Goal: Task Accomplishment & Management: Manage account settings

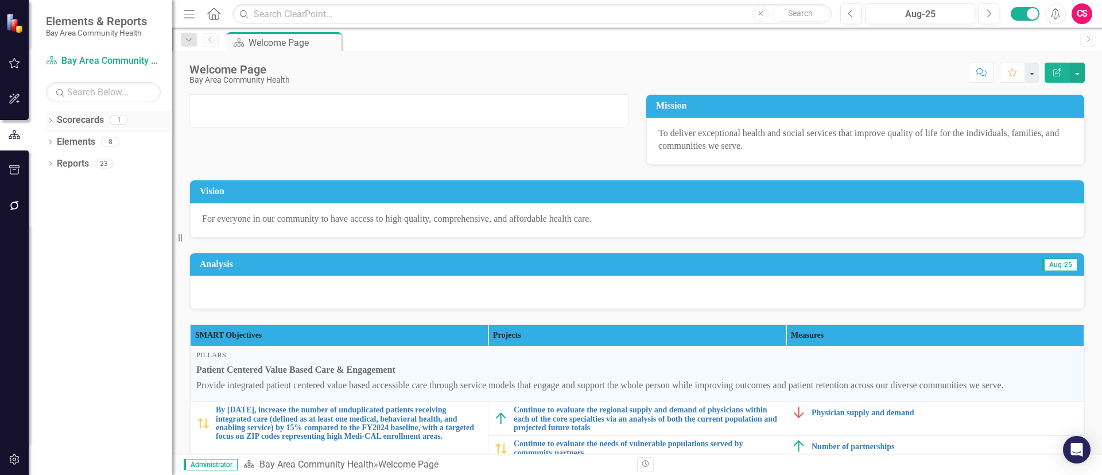
click at [81, 120] on link "Scorecards" at bounding box center [80, 120] width 47 height 13
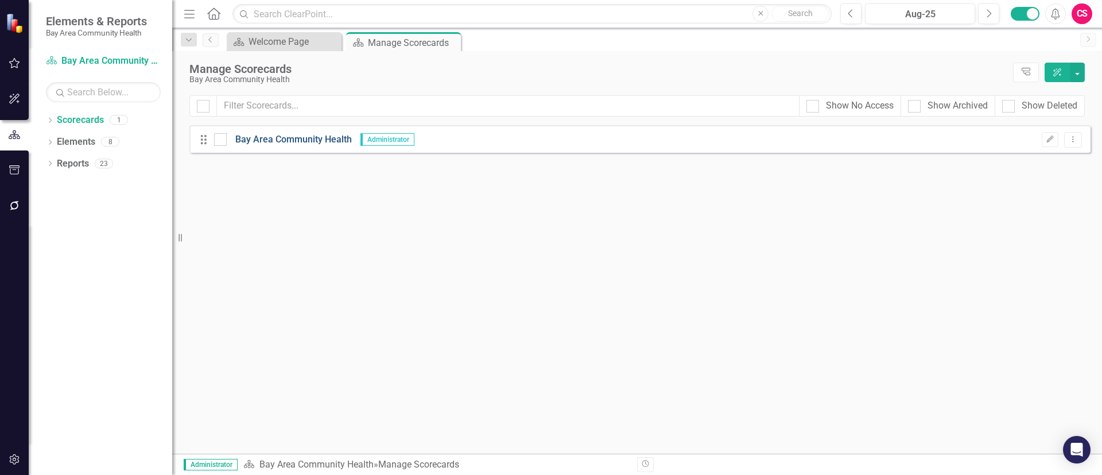
click at [295, 141] on link "Bay Area Community Health" at bounding box center [289, 139] width 125 height 13
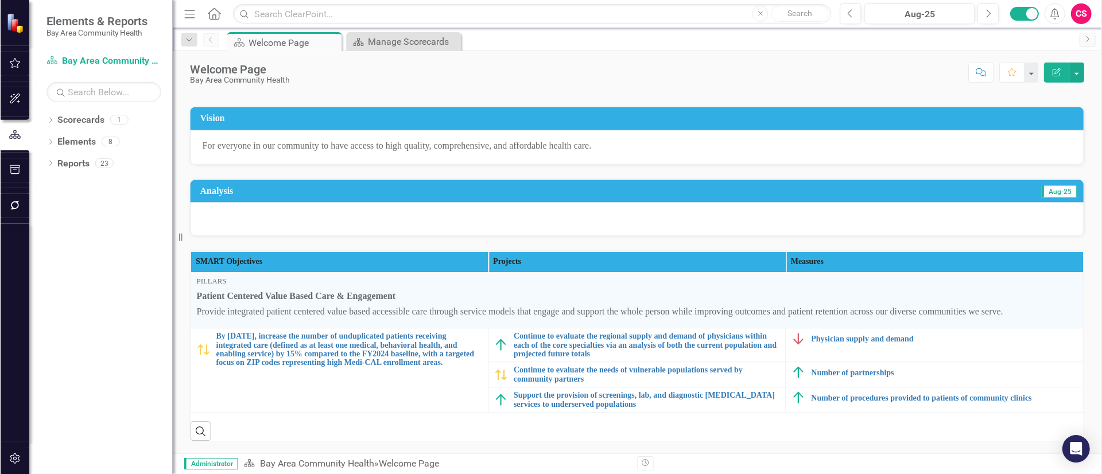
scroll to position [99, 0]
click at [78, 141] on link "Elements" at bounding box center [76, 141] width 38 height 13
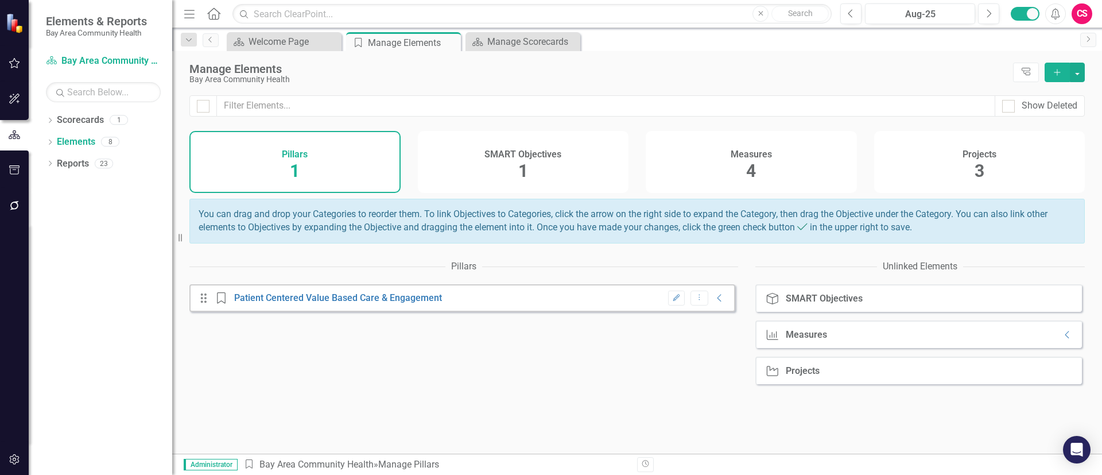
click at [536, 177] on div "SMART Objectives 1" at bounding box center [523, 162] width 211 height 62
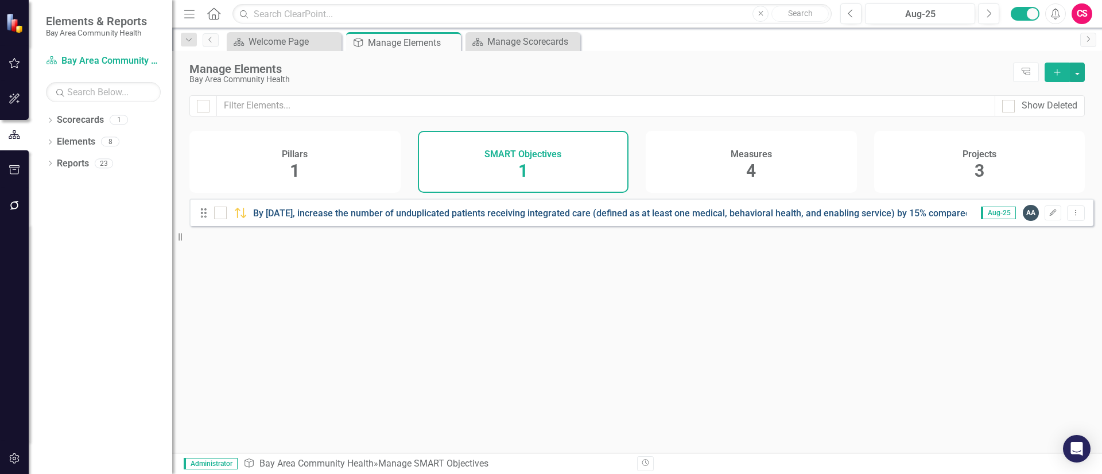
click at [463, 218] on link "By [DATE], increase the number of unduplicated patients receiving integrated ca…" at bounding box center [831, 213] width 1156 height 11
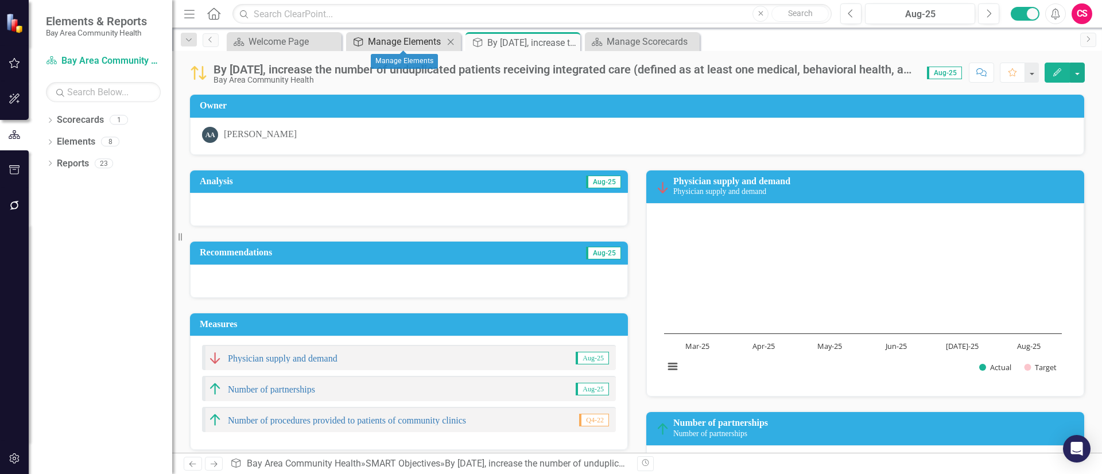
click at [394, 46] on div "Manage Elements" at bounding box center [406, 41] width 76 height 14
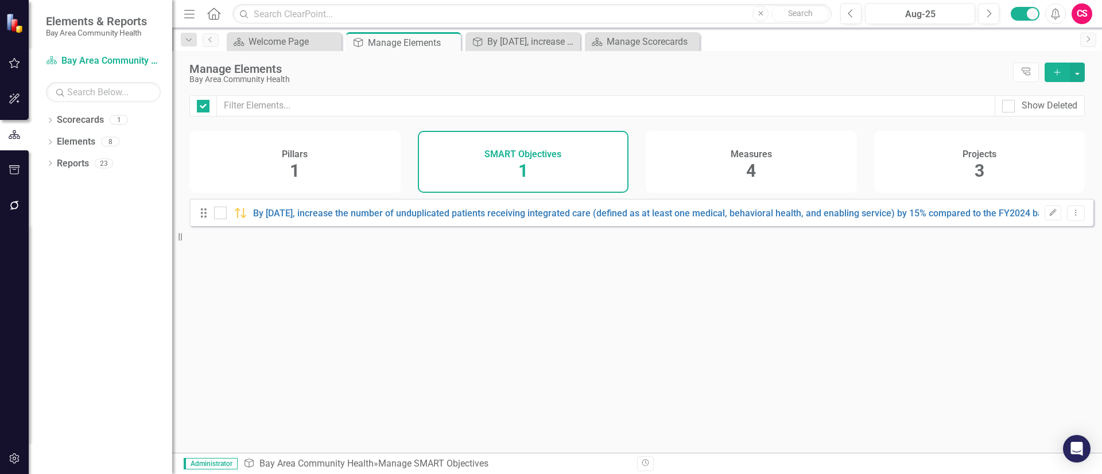
checkbox input "false"
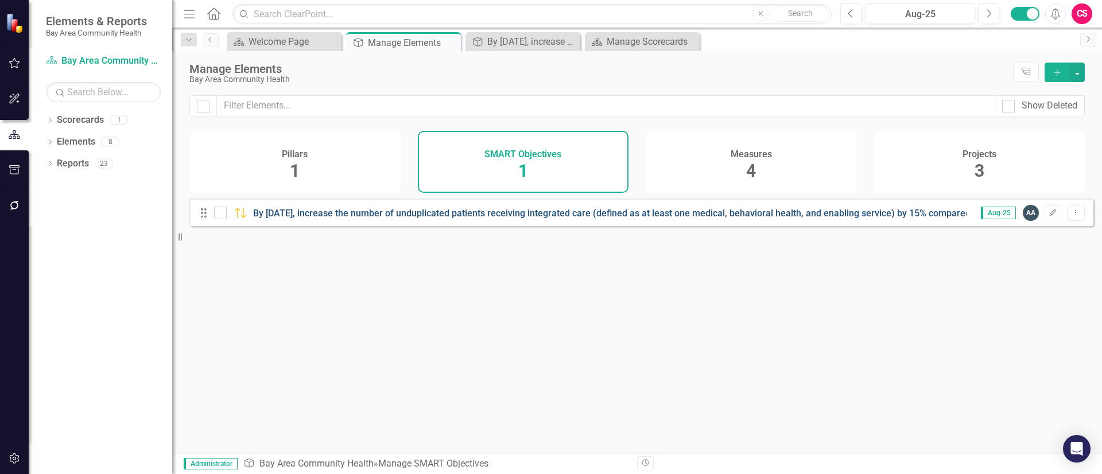
click at [582, 219] on link "By [DATE], increase the number of unduplicated patients receiving integrated ca…" at bounding box center [831, 213] width 1156 height 11
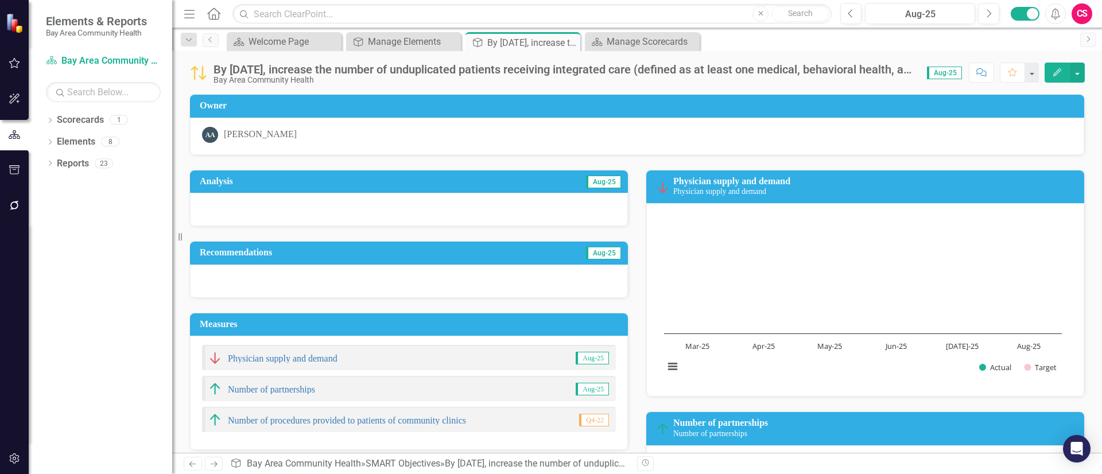
click at [1038, 186] on h3 "Physician supply and demand Physician supply and demand" at bounding box center [875, 186] width 405 height 21
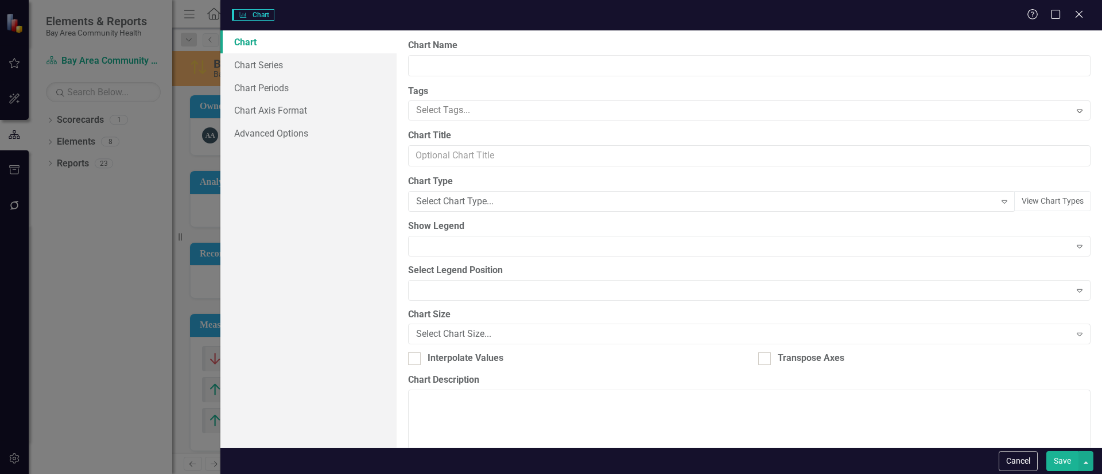
type input "Physician supply and demand"
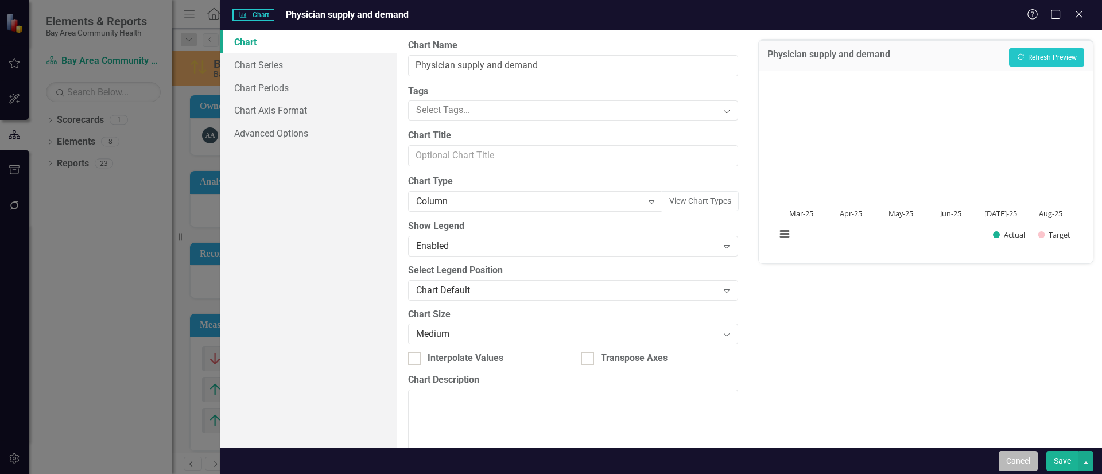
click at [1031, 455] on button "Cancel" at bounding box center [1017, 461] width 39 height 20
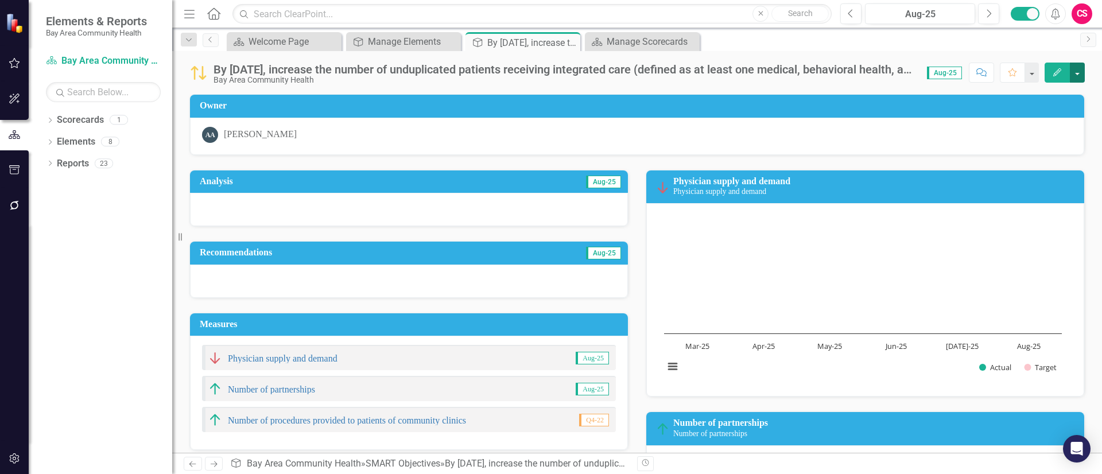
click at [1079, 74] on button "button" at bounding box center [1077, 73] width 15 height 20
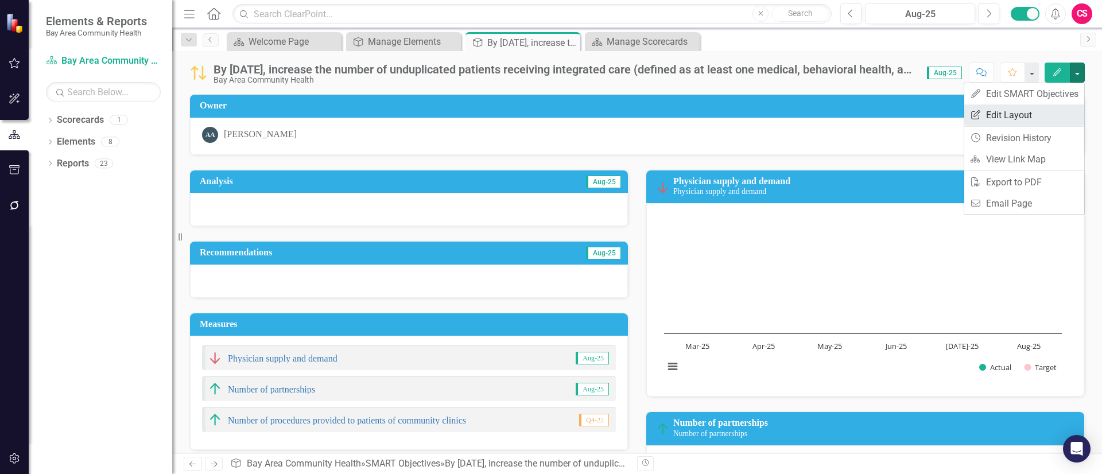
click at [1028, 110] on link "Edit Report Edit Layout" at bounding box center [1024, 114] width 120 height 21
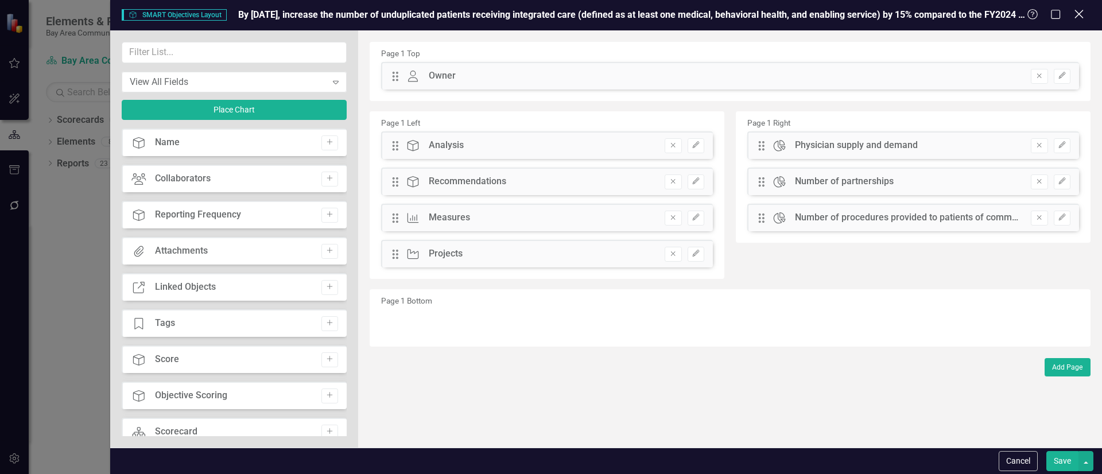
click at [1076, 13] on icon at bounding box center [1078, 14] width 9 height 9
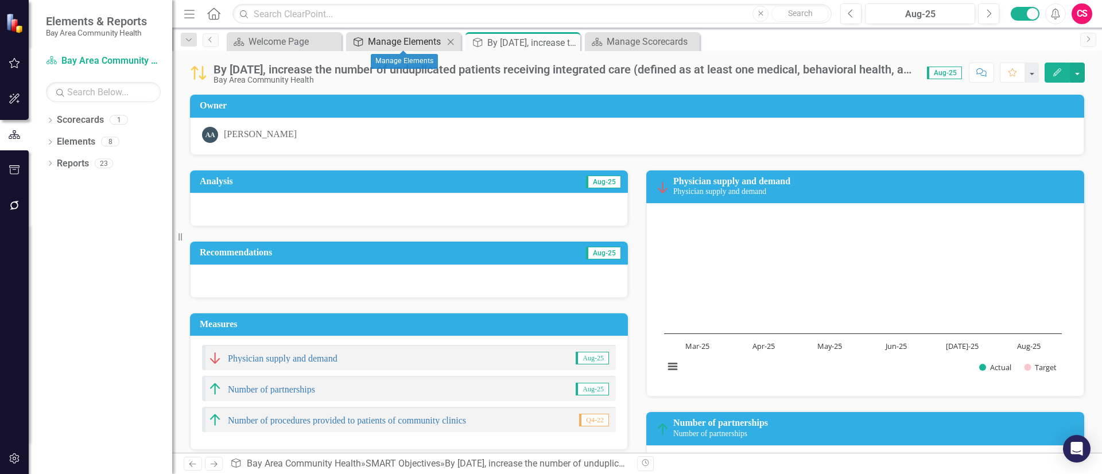
click at [398, 40] on div "Manage Elements" at bounding box center [406, 41] width 76 height 14
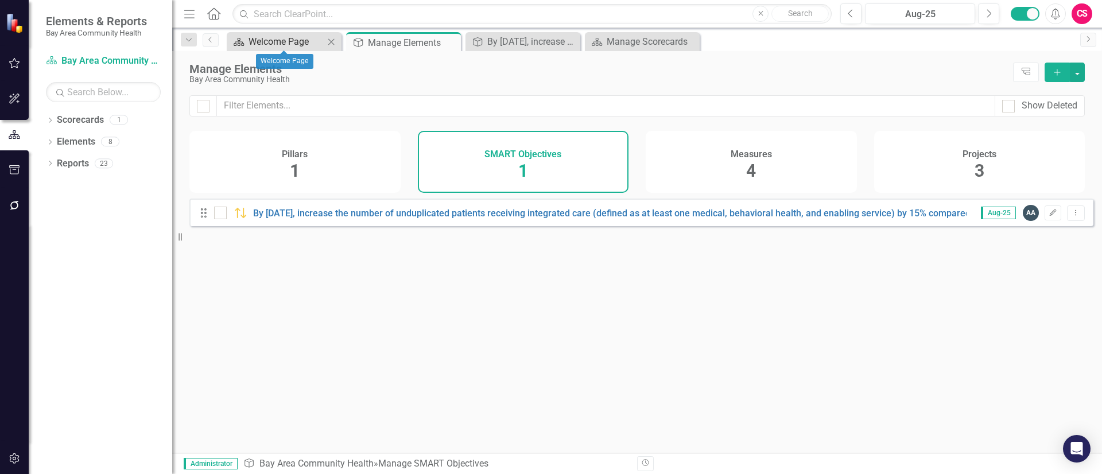
click at [305, 43] on div "Welcome Page" at bounding box center [286, 41] width 76 height 14
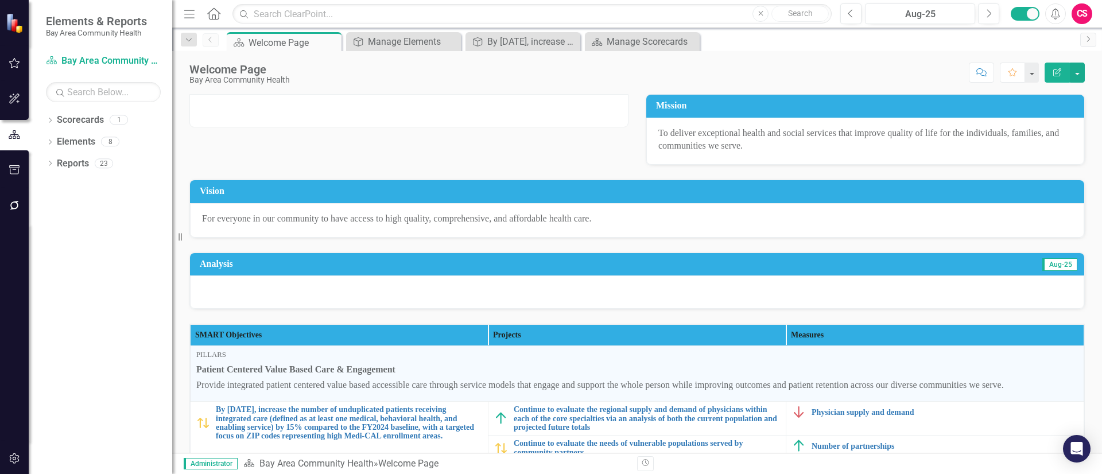
scroll to position [99, 0]
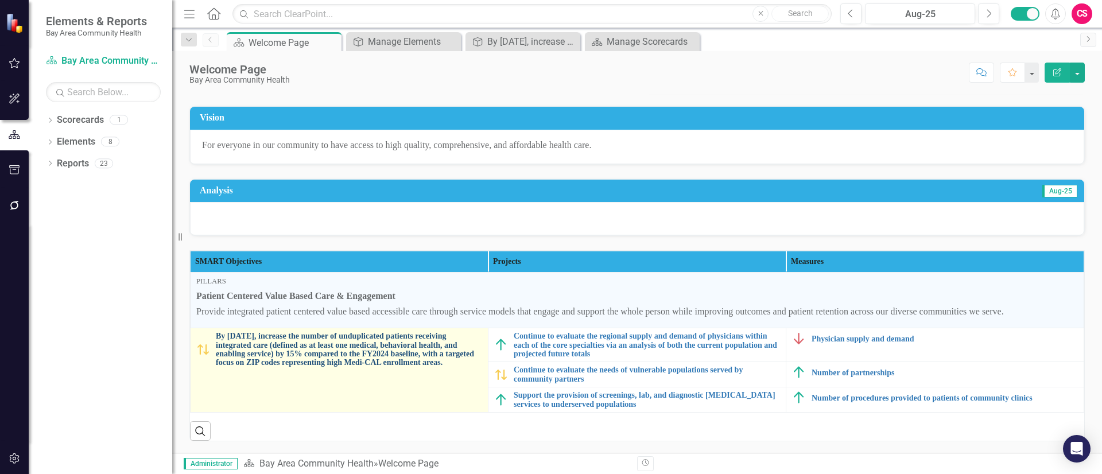
click at [296, 352] on link "By [DATE], increase the number of unduplicated patients receiving integrated ca…" at bounding box center [349, 350] width 266 height 36
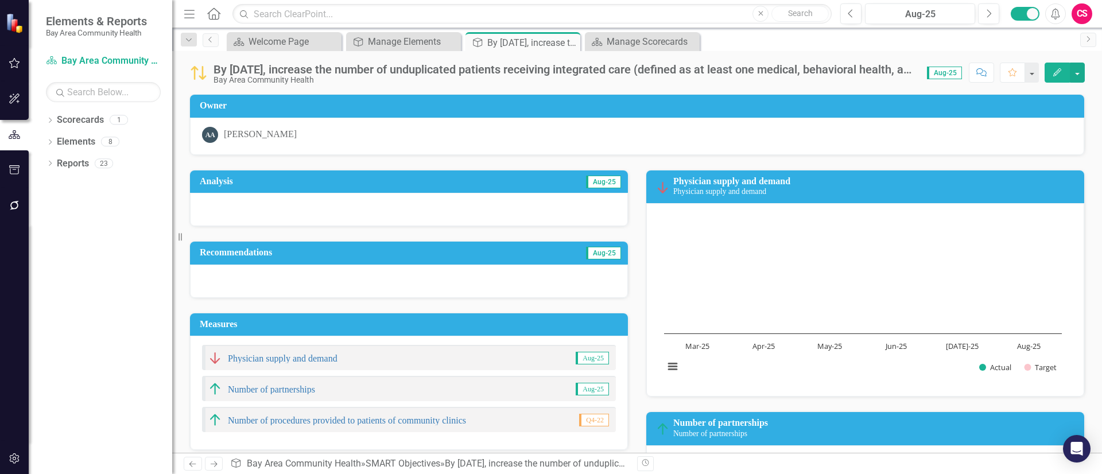
click at [337, 213] on div at bounding box center [409, 209] width 438 height 33
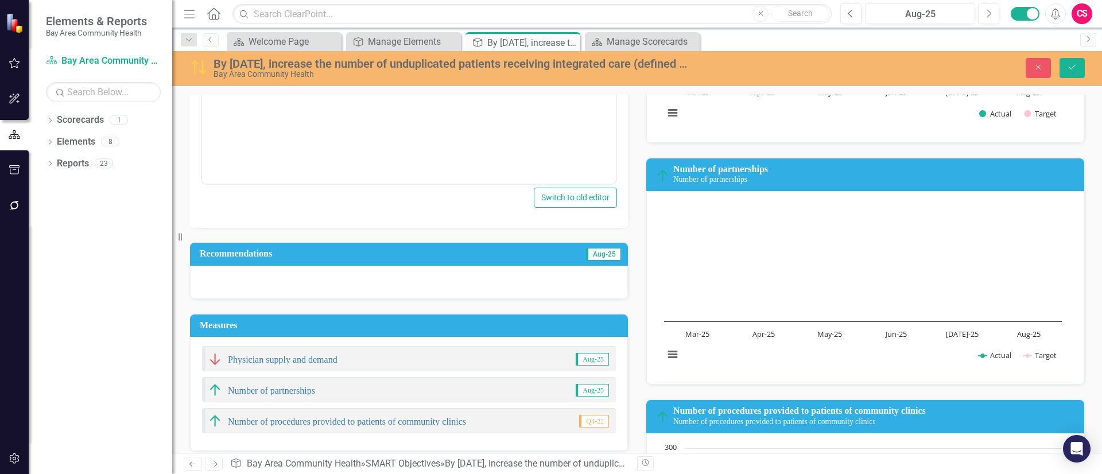
scroll to position [258, 0]
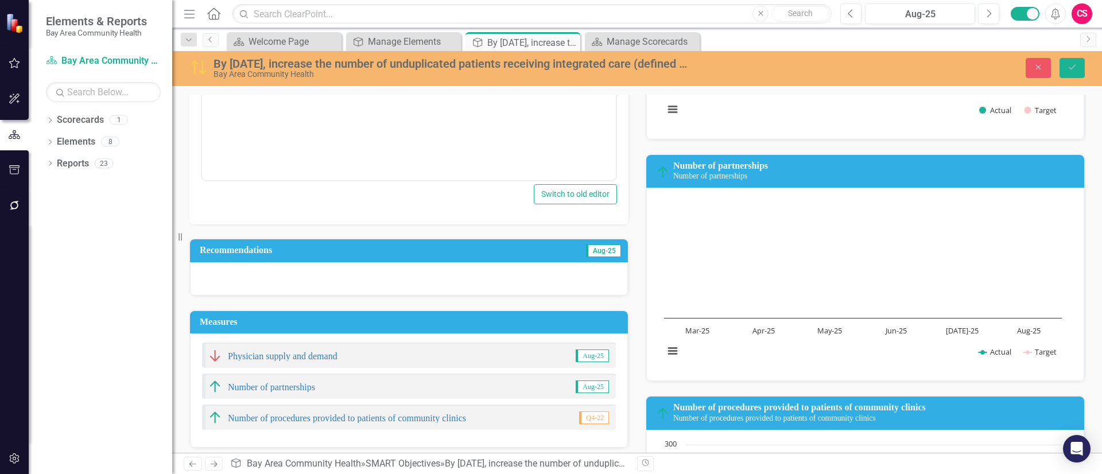
click at [309, 277] on div at bounding box center [409, 278] width 438 height 33
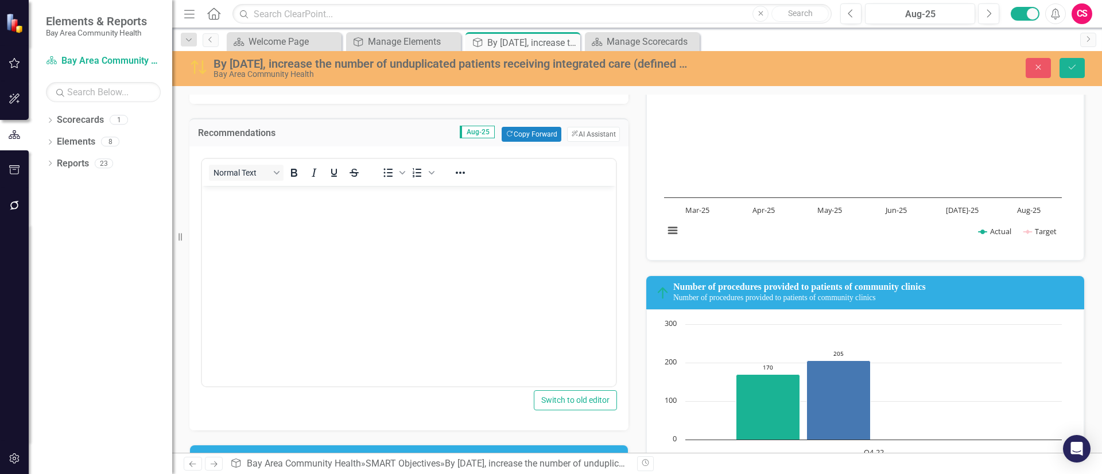
scroll to position [0, 0]
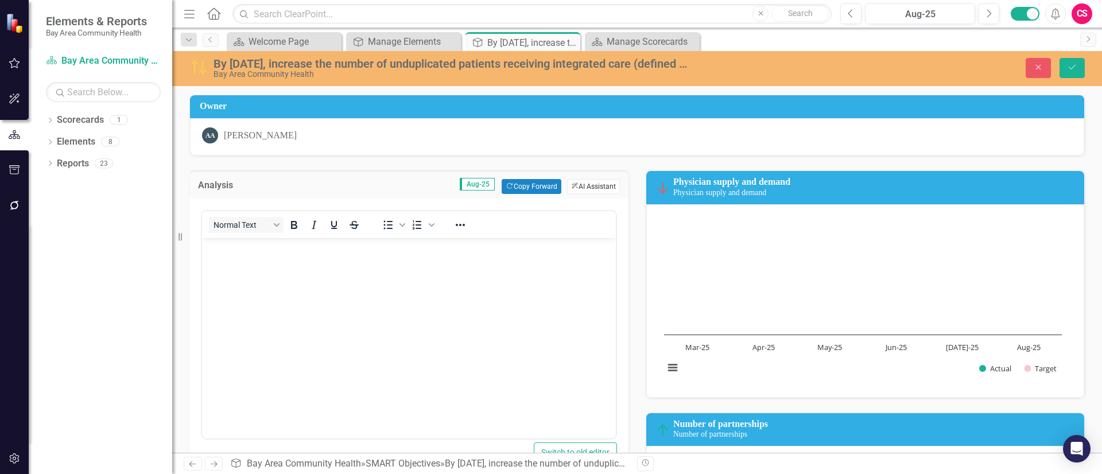
click at [584, 187] on button "ClearPoint AI AI Assistant" at bounding box center [593, 186] width 53 height 15
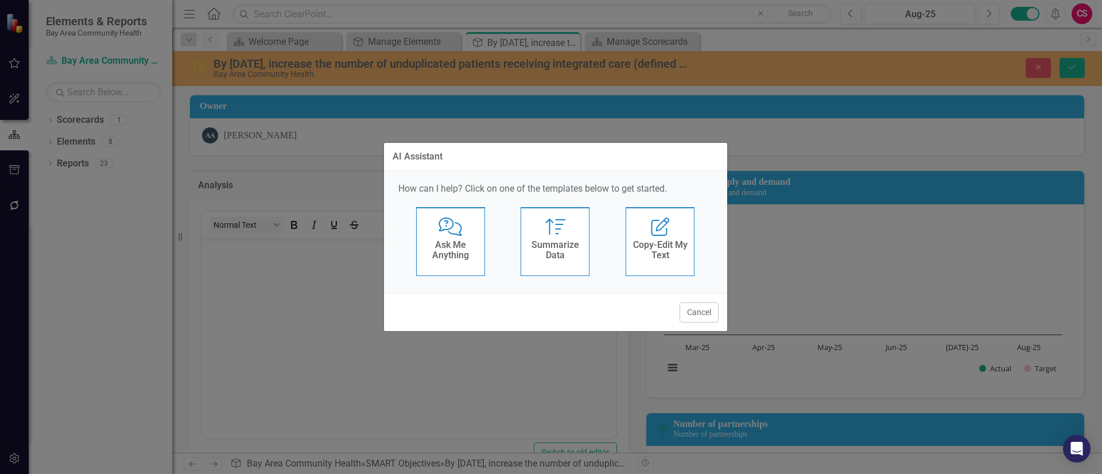
click at [687, 318] on button "Cancel" at bounding box center [698, 312] width 39 height 20
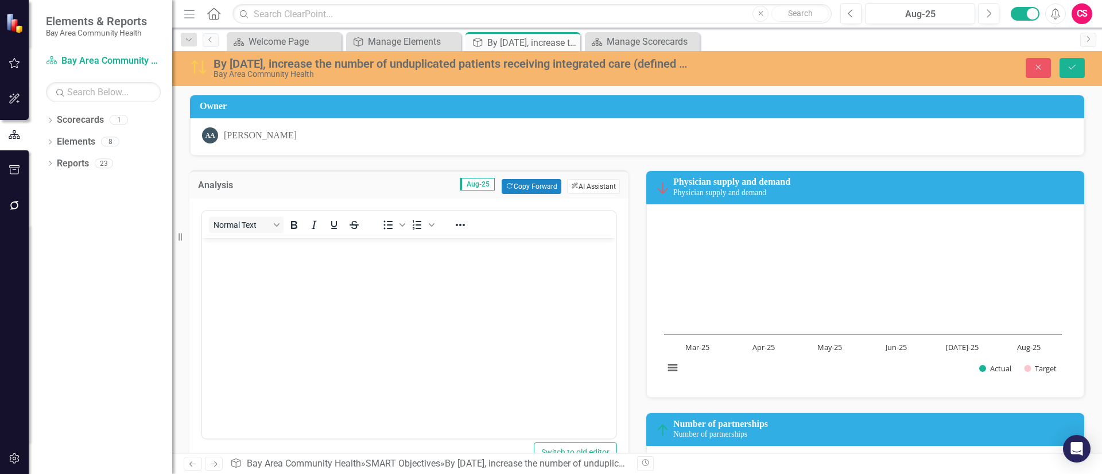
click at [581, 185] on button "ClearPoint AI AI Assistant" at bounding box center [593, 186] width 53 height 15
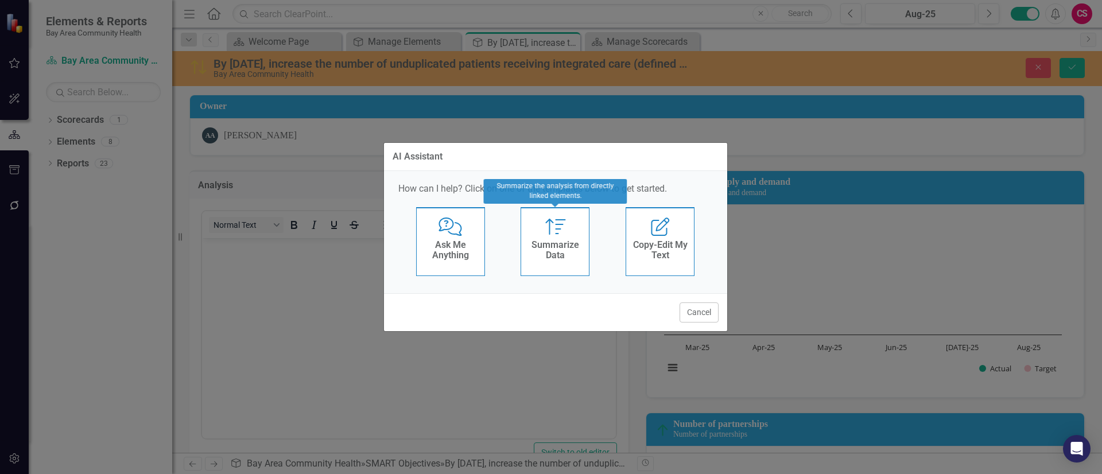
click at [560, 241] on h4 "Summarize Data" at bounding box center [555, 250] width 56 height 20
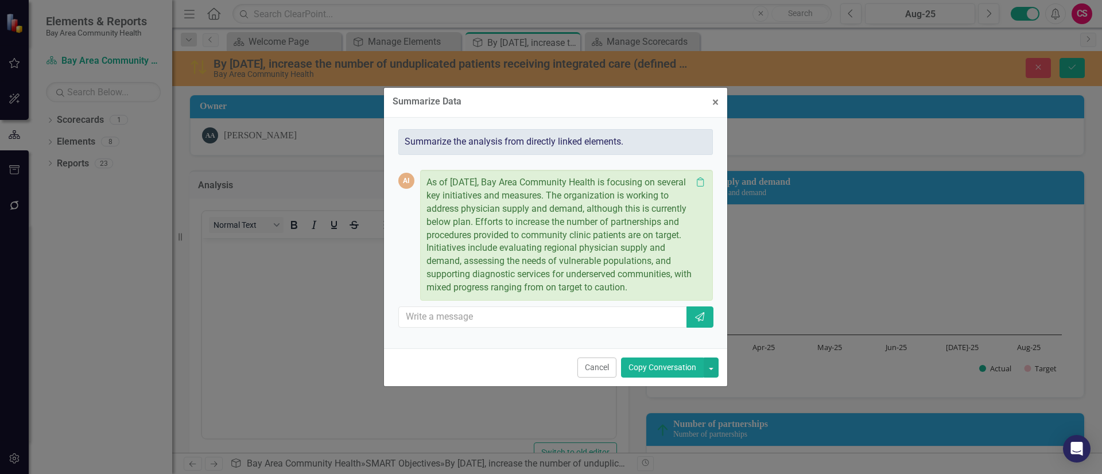
click at [645, 372] on button "Copy Conversation" at bounding box center [662, 367] width 83 height 20
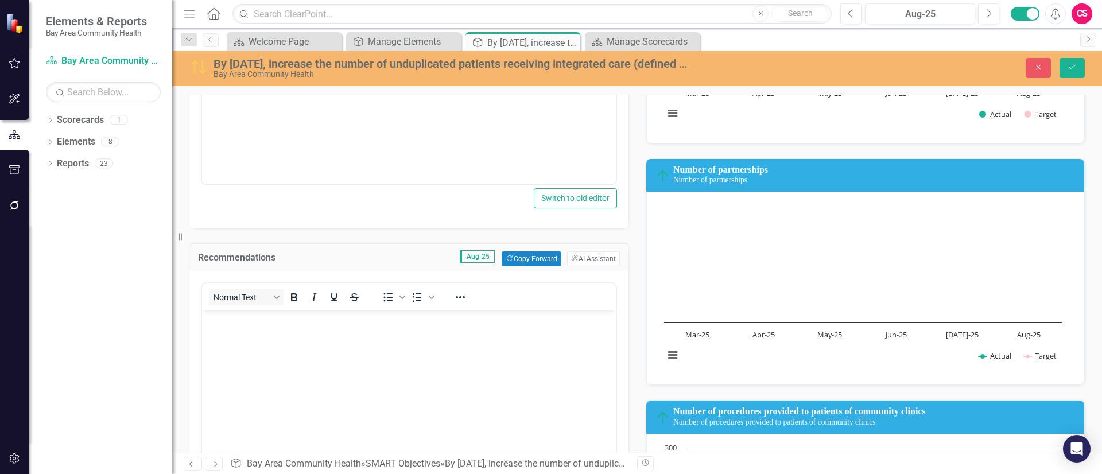
scroll to position [256, 0]
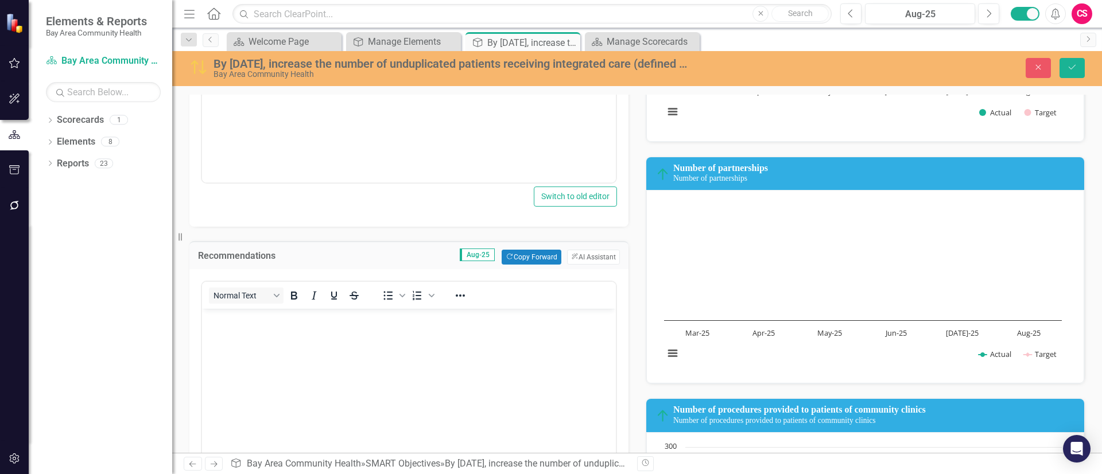
click at [482, 354] on body "Rich Text Area. Press ALT-0 for help." at bounding box center [409, 395] width 414 height 172
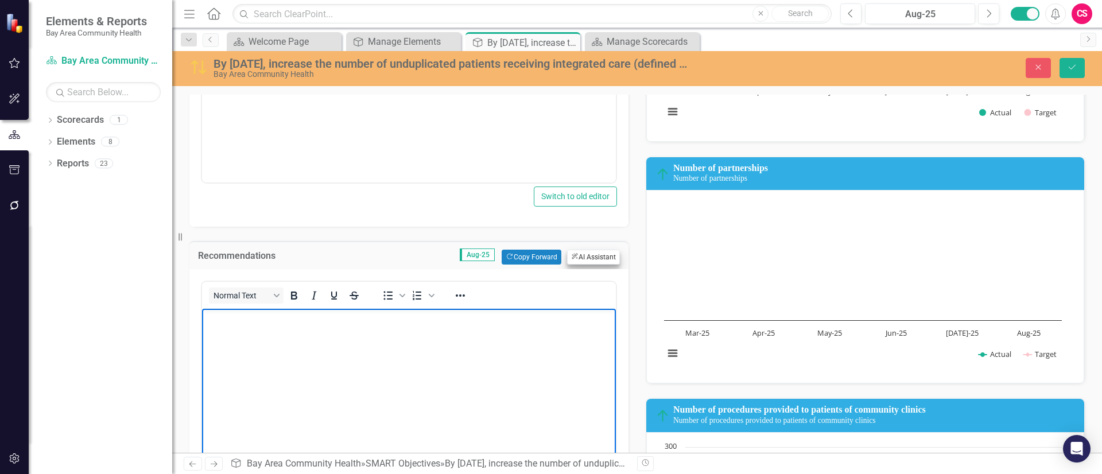
click at [586, 249] on div "Recommendations Aug-25 Copy Forward Copy Forward ClearPoint AI AI Assistant" at bounding box center [408, 255] width 439 height 28
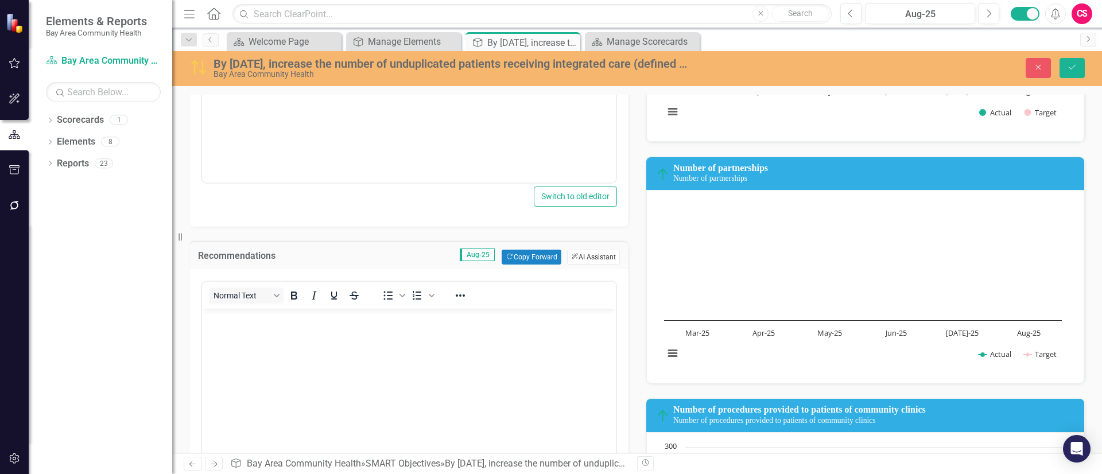
click at [584, 258] on button "ClearPoint AI AI Assistant" at bounding box center [593, 257] width 53 height 15
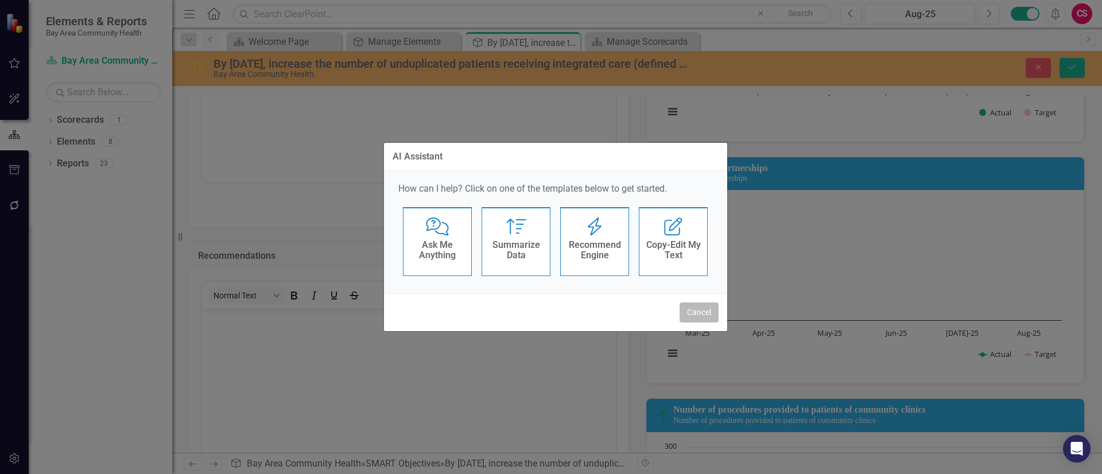
click at [697, 312] on button "Cancel" at bounding box center [698, 312] width 39 height 20
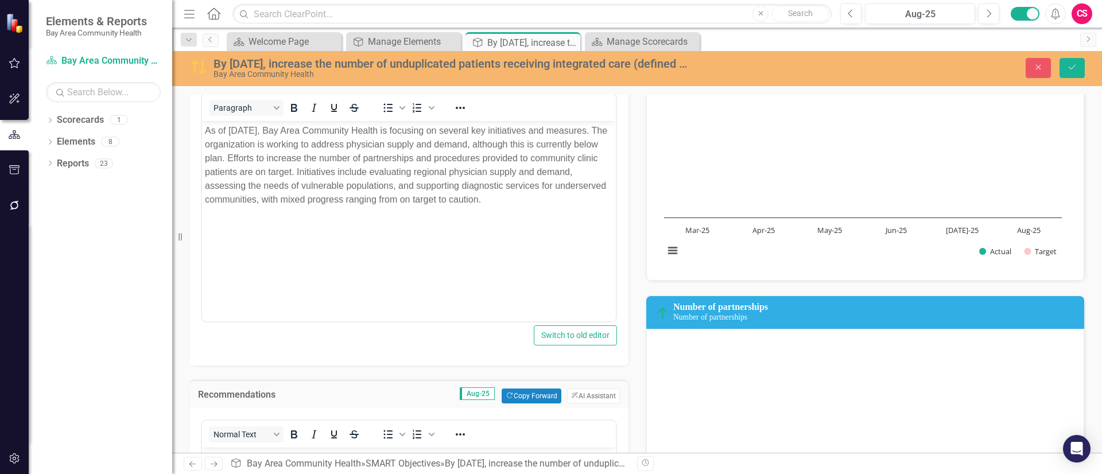
scroll to position [0, 0]
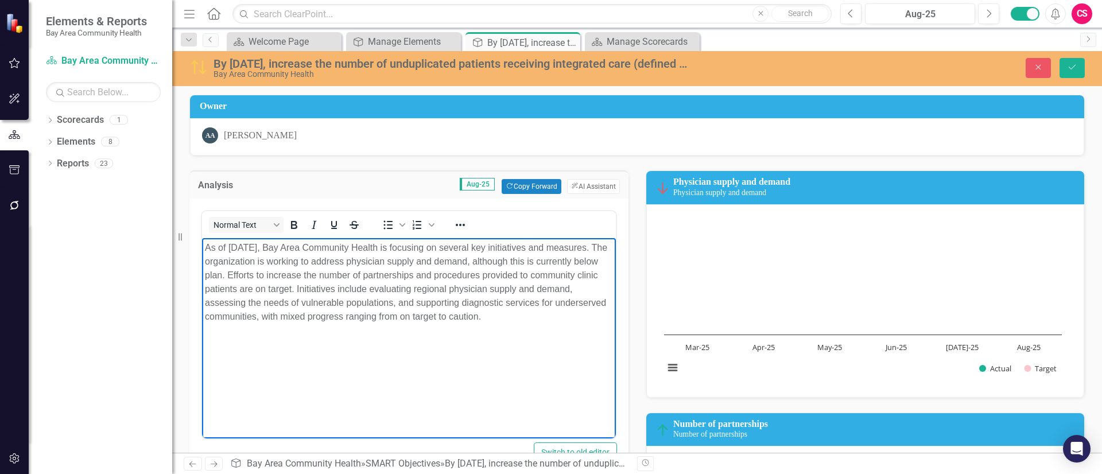
drag, startPoint x: 546, startPoint y: 316, endPoint x: 210, endPoint y: 250, distance: 342.1
click at [204, 247] on body "As of August 2025, Bay Area Community Health is focusing on several key initiat…" at bounding box center [409, 324] width 414 height 172
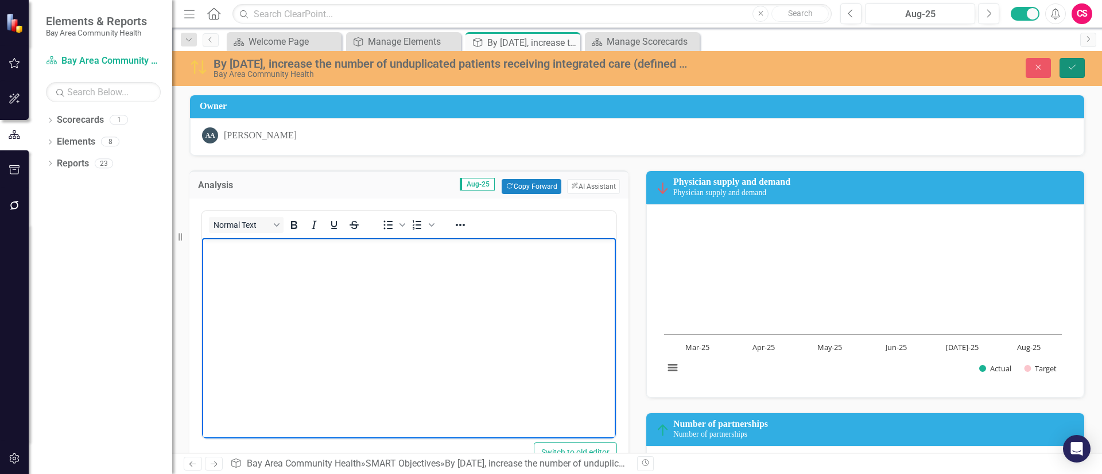
click at [1068, 66] on icon "Save" at bounding box center [1072, 67] width 10 height 8
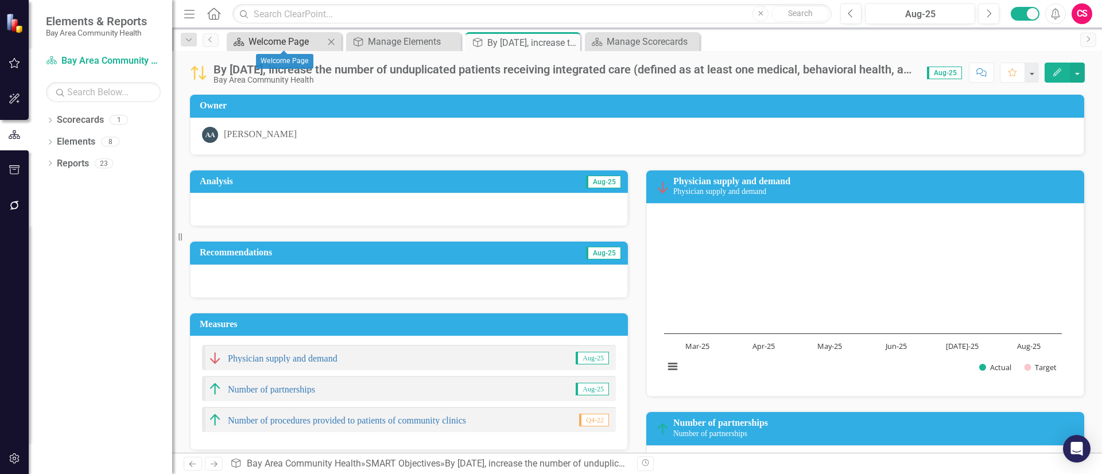
click at [267, 40] on div "Welcome Page" at bounding box center [286, 41] width 76 height 14
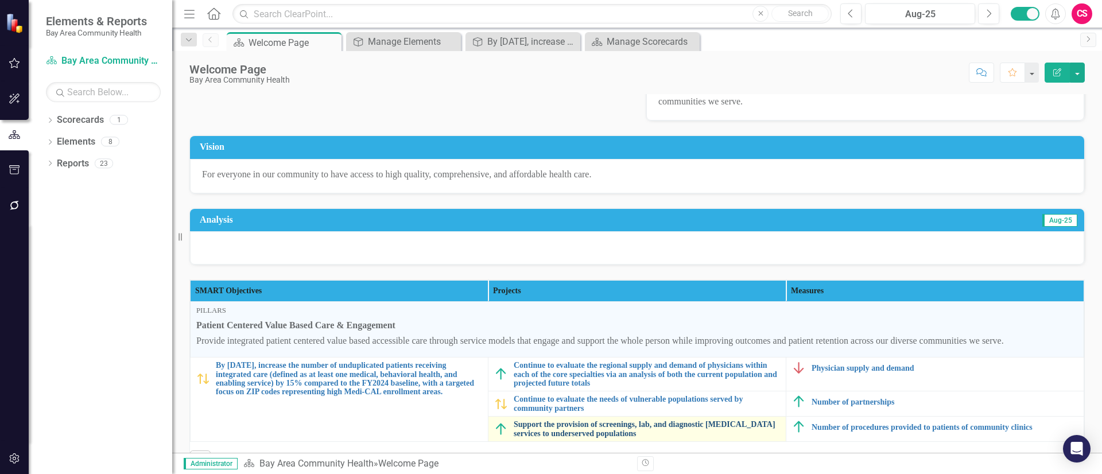
scroll to position [99, 0]
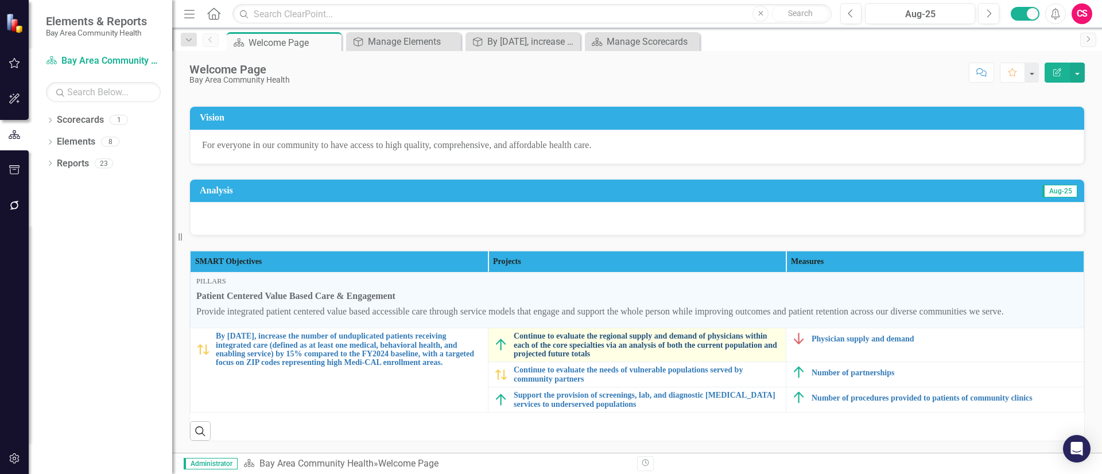
click at [691, 349] on link "Continue to evaluate the regional supply and demand of physicians within each o…" at bounding box center [647, 345] width 266 height 26
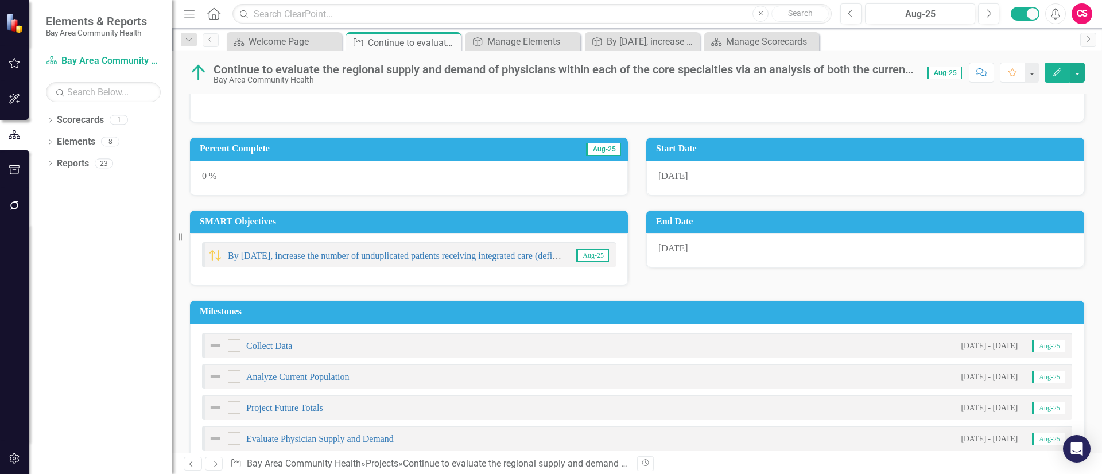
scroll to position [102, 0]
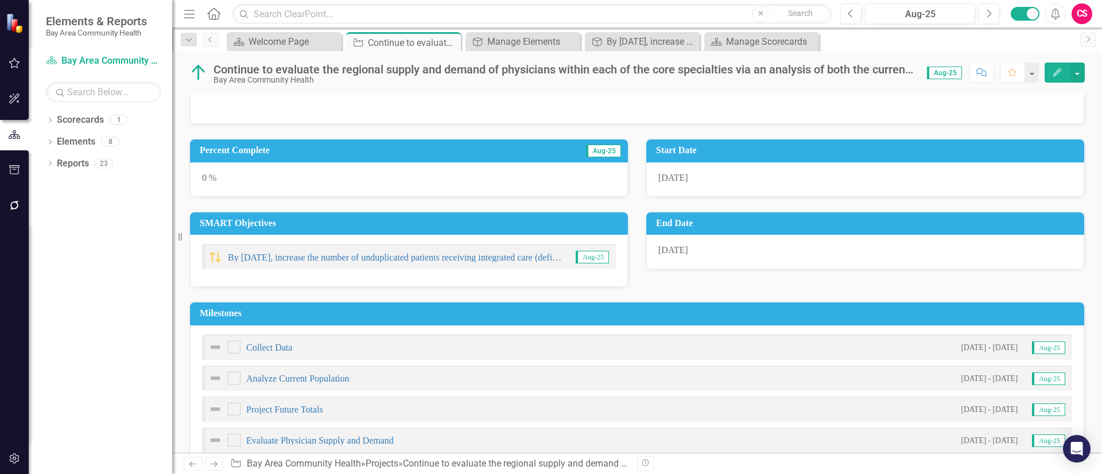
click at [231, 176] on div "0 %" at bounding box center [409, 179] width 438 height 34
click at [230, 173] on div "0 %" at bounding box center [409, 179] width 438 height 34
click at [211, 177] on div "0 %" at bounding box center [409, 179] width 438 height 34
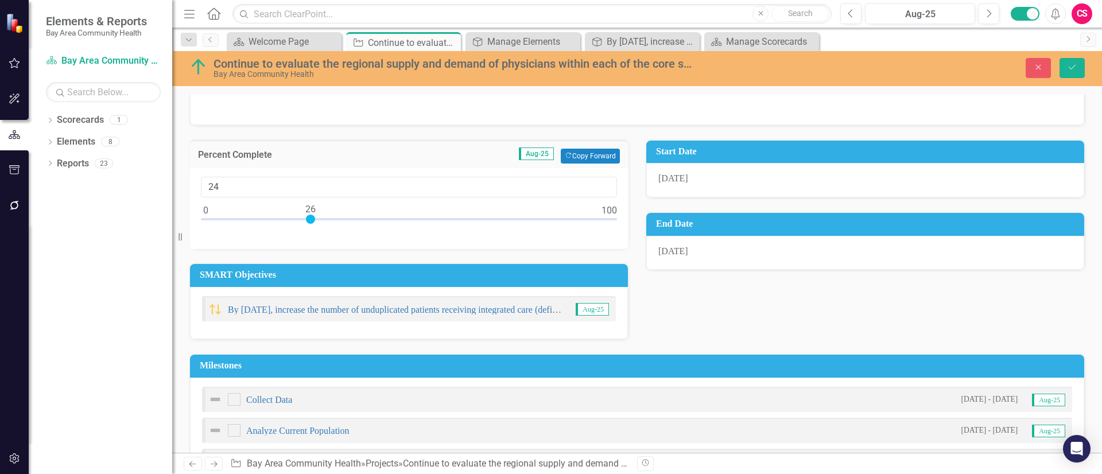
drag, startPoint x: 210, startPoint y: 219, endPoint x: 283, endPoint y: 219, distance: 72.9
click at [283, 221] on div at bounding box center [409, 222] width 416 height 14
click at [247, 184] on input "19" at bounding box center [409, 187] width 416 height 21
type input "0"
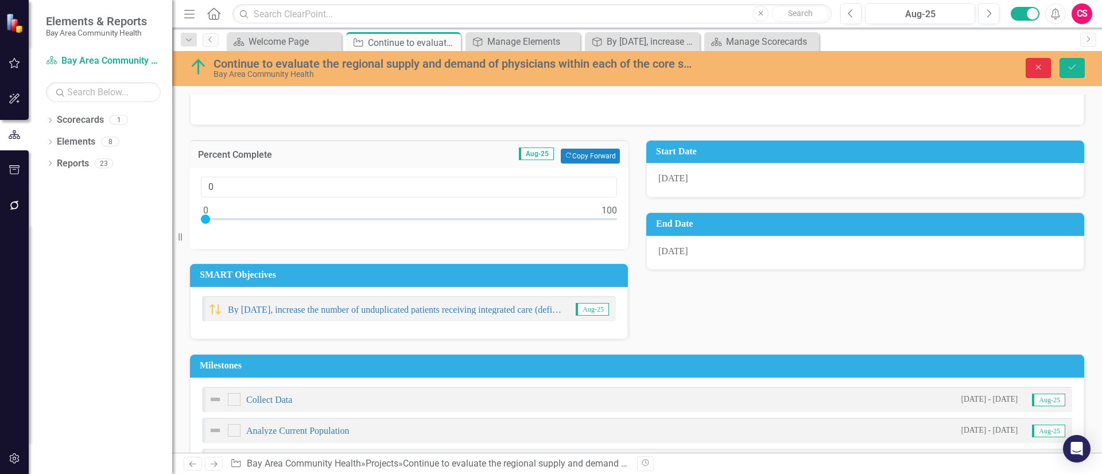
click at [1040, 59] on button "Close" at bounding box center [1037, 68] width 25 height 20
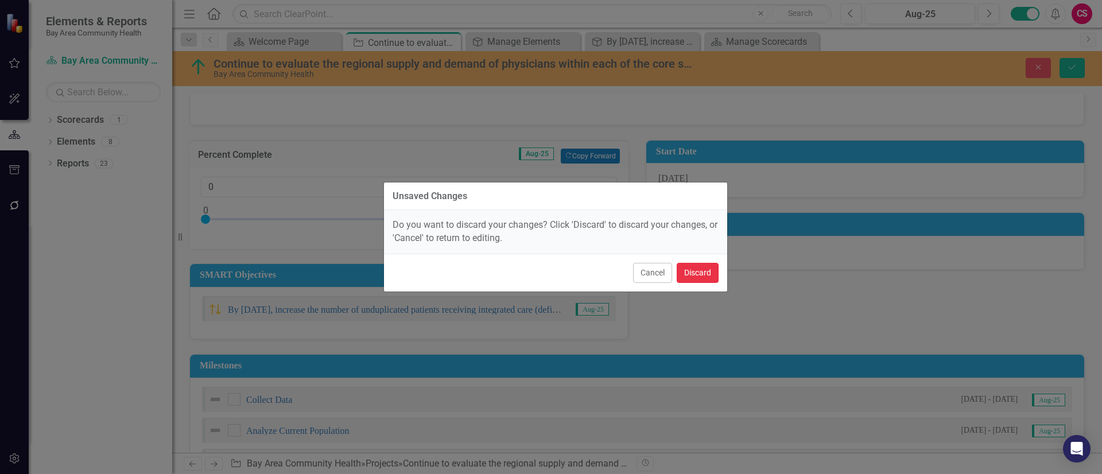
click at [699, 268] on button "Discard" at bounding box center [697, 273] width 42 height 20
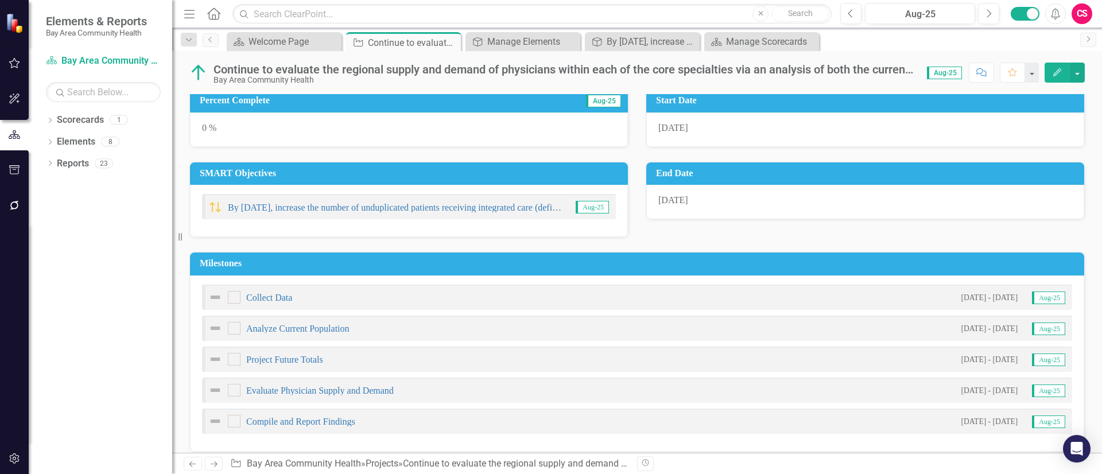
scroll to position [356, 0]
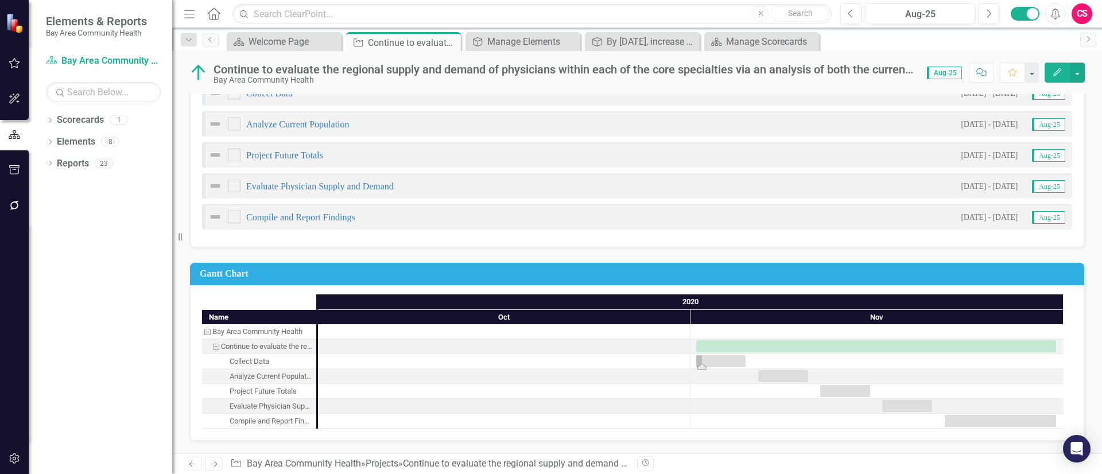
drag, startPoint x: 333, startPoint y: 367, endPoint x: 342, endPoint y: 369, distance: 8.8
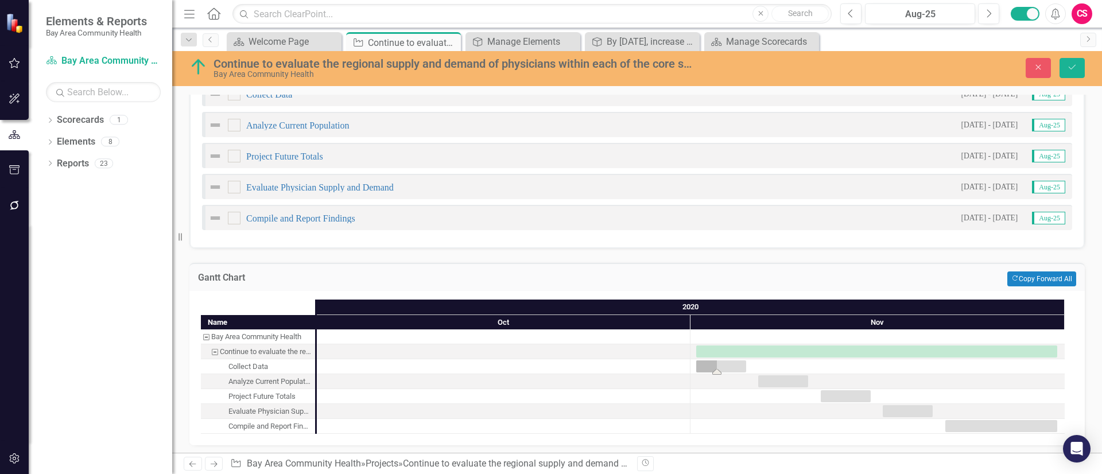
drag, startPoint x: 703, startPoint y: 370, endPoint x: 717, endPoint y: 376, distance: 15.1
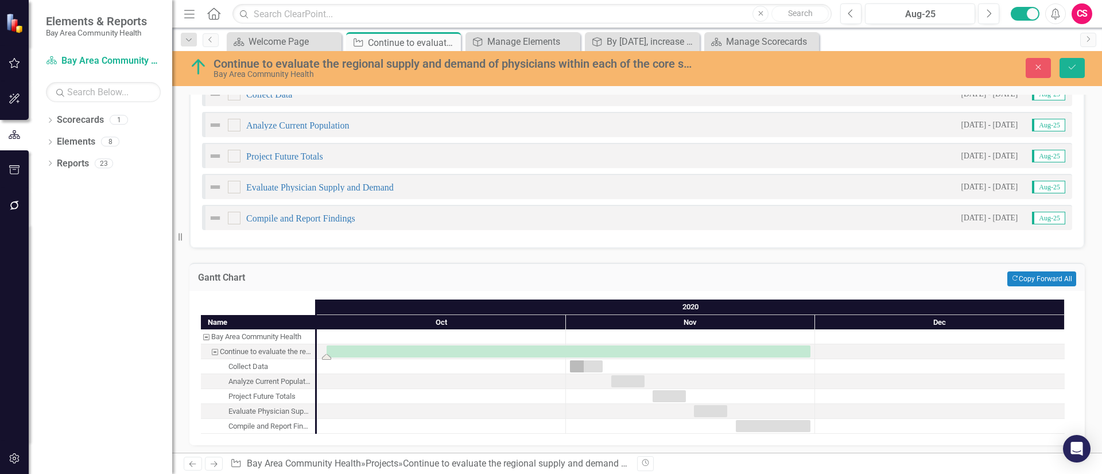
drag, startPoint x: 697, startPoint y: 355, endPoint x: 247, endPoint y: 350, distance: 449.9
drag, startPoint x: 331, startPoint y: 346, endPoint x: 385, endPoint y: 348, distance: 54.0
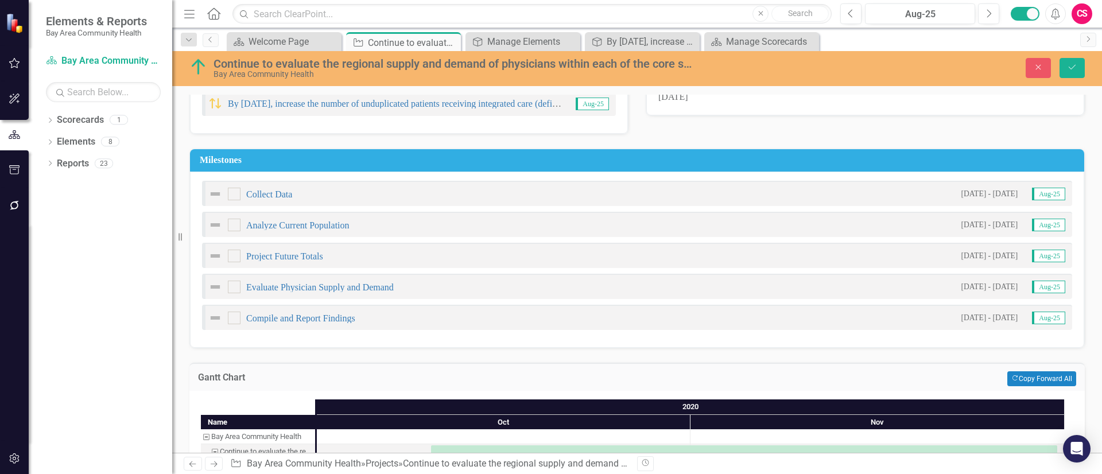
scroll to position [0, 0]
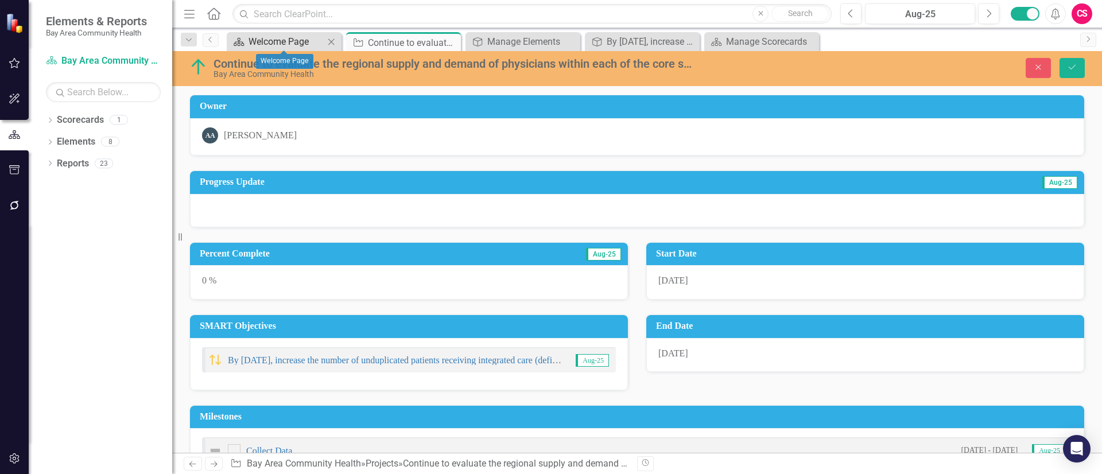
click at [286, 36] on div "Welcome Page" at bounding box center [286, 41] width 76 height 14
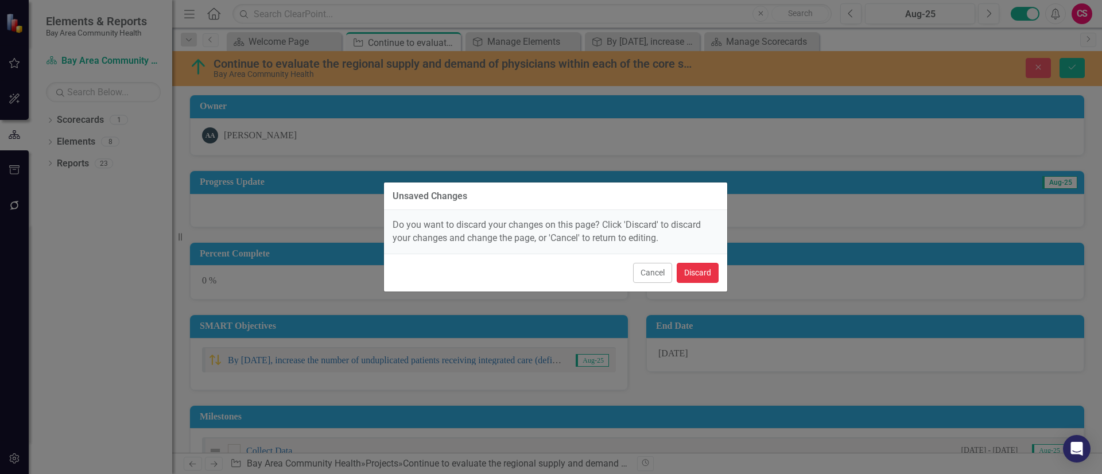
click at [683, 274] on button "Discard" at bounding box center [697, 273] width 42 height 20
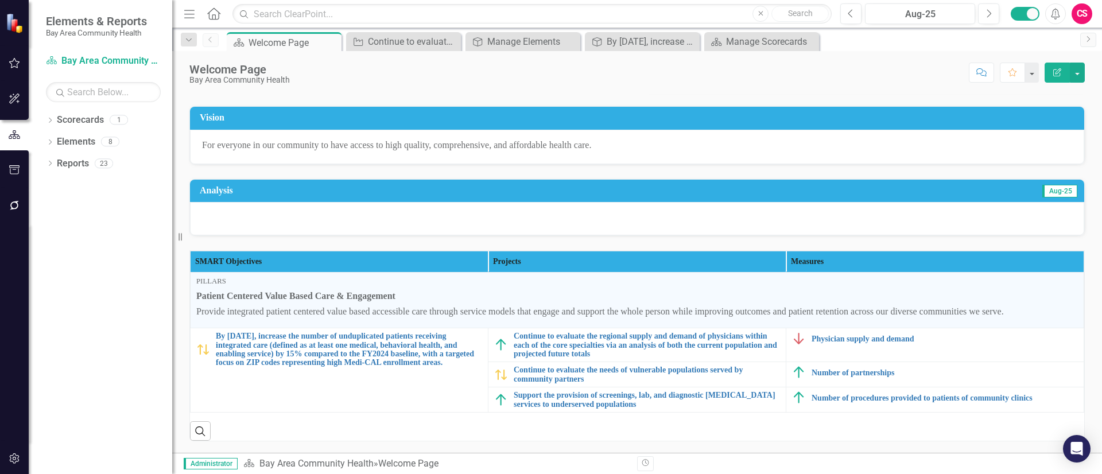
scroll to position [99, 0]
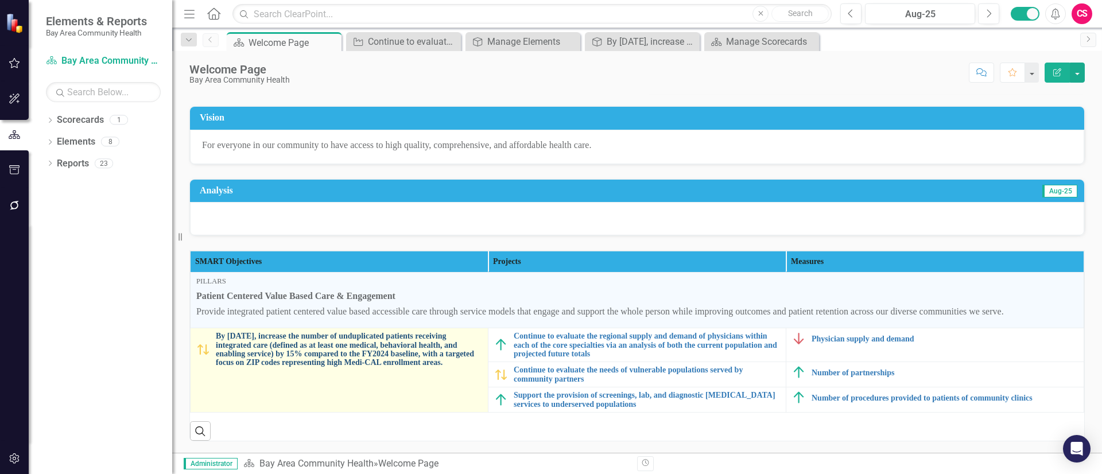
click at [335, 349] on link "By [DATE], increase the number of unduplicated patients receiving integrated ca…" at bounding box center [349, 350] width 266 height 36
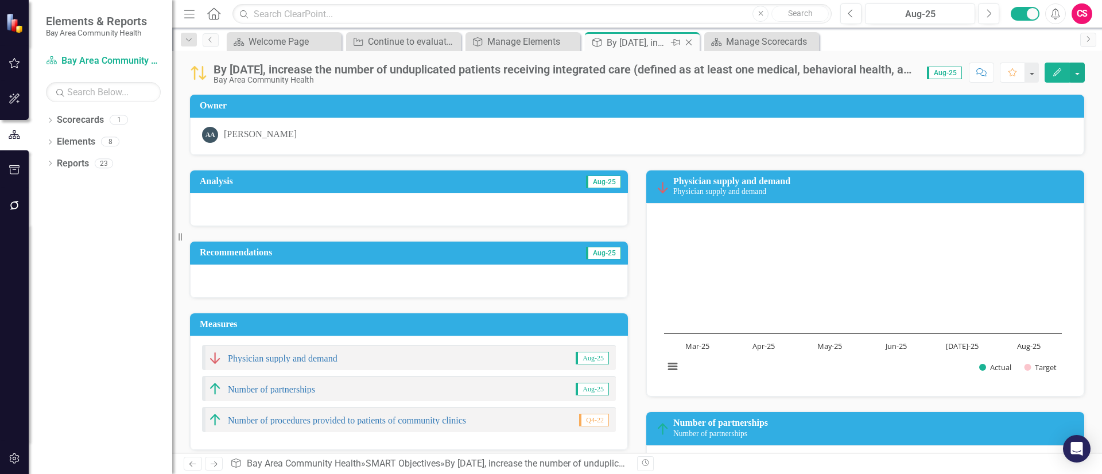
click at [689, 44] on icon "Close" at bounding box center [688, 42] width 11 height 9
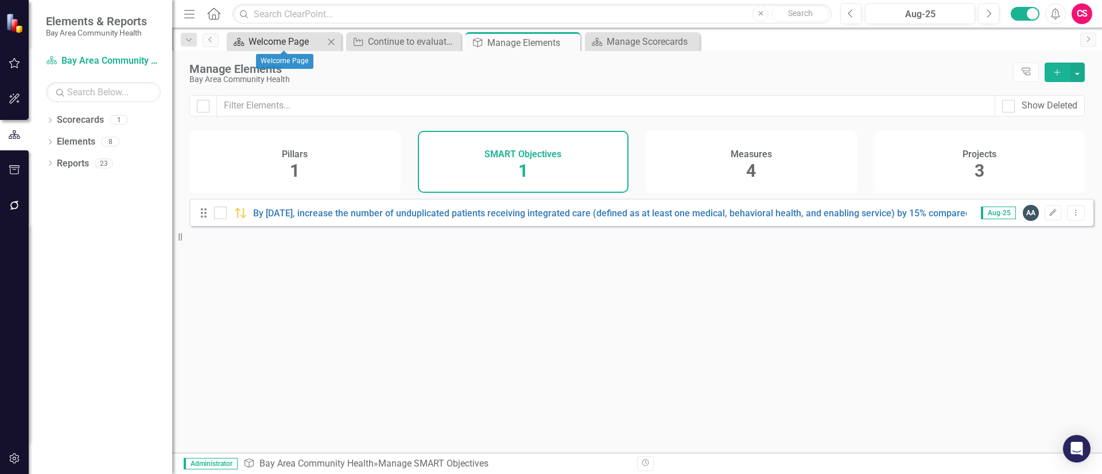
click at [283, 42] on div "Welcome Page" at bounding box center [286, 41] width 76 height 14
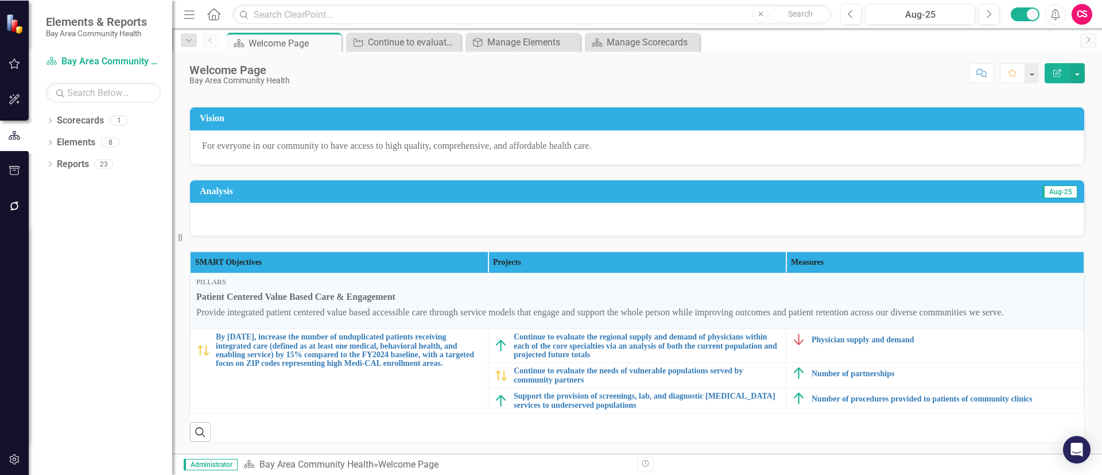
scroll to position [99, 0]
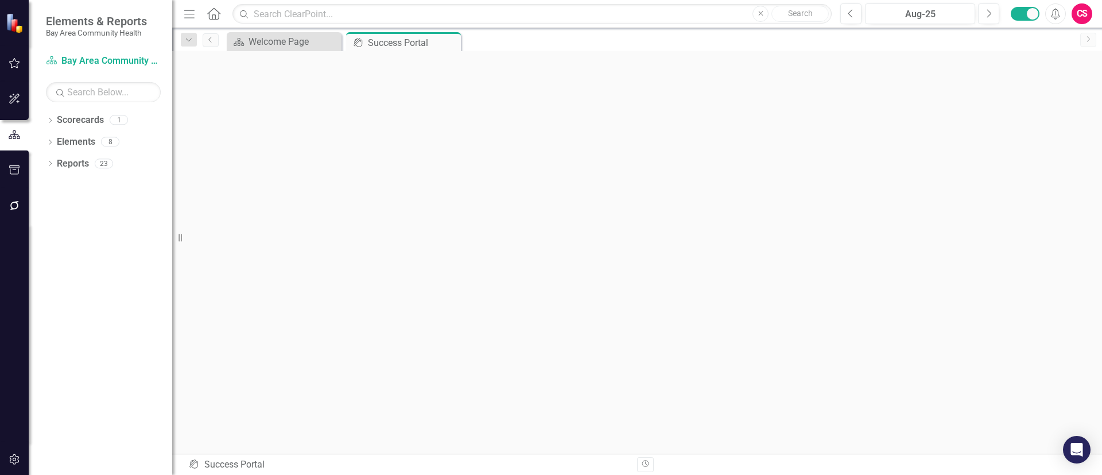
scroll to position [4, 0]
